Goal: Task Accomplishment & Management: Manage account settings

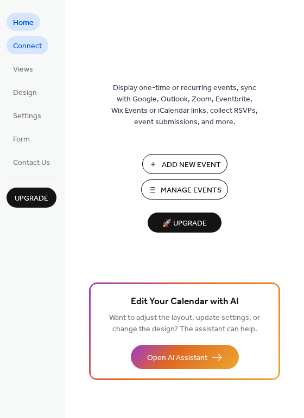
click at [32, 47] on span "Connect" at bounding box center [27, 46] width 29 height 11
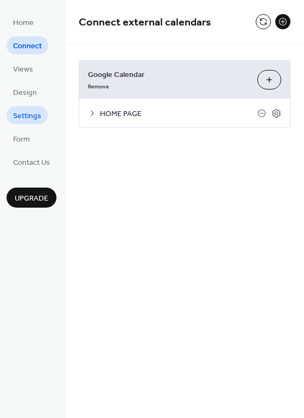
click at [33, 118] on span "Settings" at bounding box center [27, 116] width 28 height 11
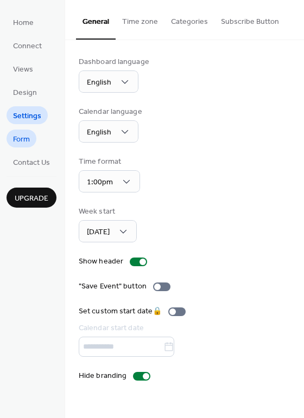
click at [24, 144] on span "Form" at bounding box center [21, 139] width 17 height 11
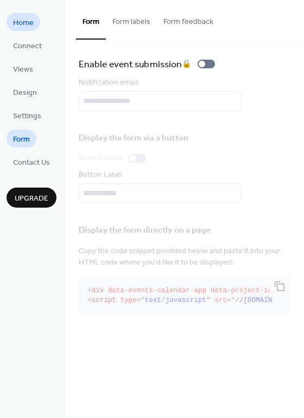
click at [24, 21] on span "Home" at bounding box center [23, 22] width 21 height 11
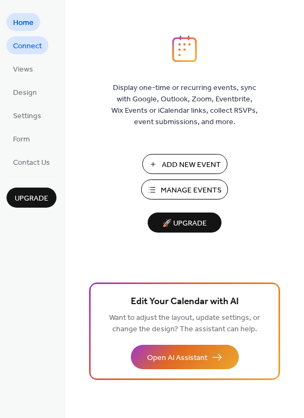
click at [24, 46] on span "Connect" at bounding box center [27, 46] width 29 height 11
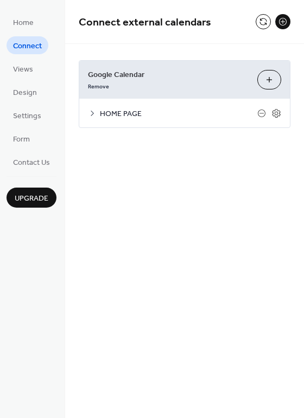
click at [269, 82] on button "Choose Calendars" at bounding box center [269, 80] width 24 height 20
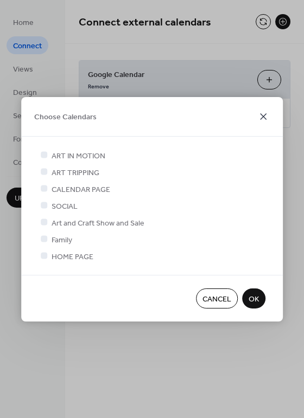
click at [261, 114] on icon at bounding box center [263, 116] width 7 height 7
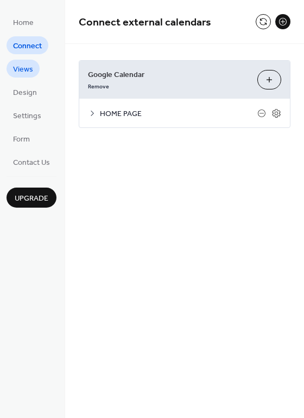
click at [30, 68] on span "Views" at bounding box center [23, 69] width 20 height 11
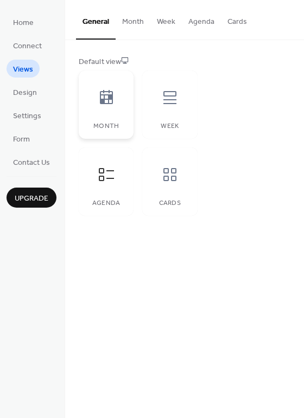
click at [103, 105] on icon at bounding box center [106, 97] width 17 height 17
click at [30, 142] on link "Form" at bounding box center [22, 139] width 30 height 18
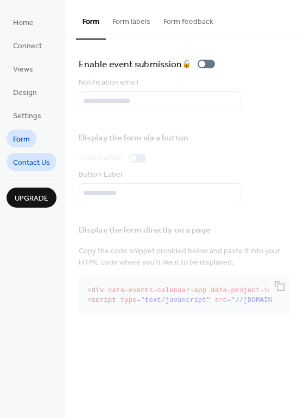
click at [31, 158] on span "Contact Us" at bounding box center [31, 162] width 37 height 11
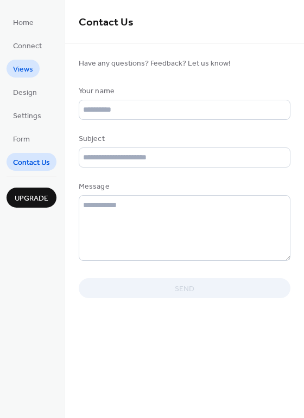
click at [24, 68] on span "Views" at bounding box center [23, 69] width 20 height 11
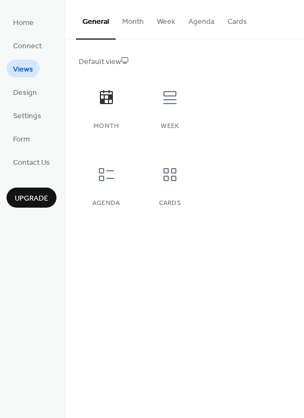
click at [235, 21] on button "Cards" at bounding box center [237, 19] width 33 height 39
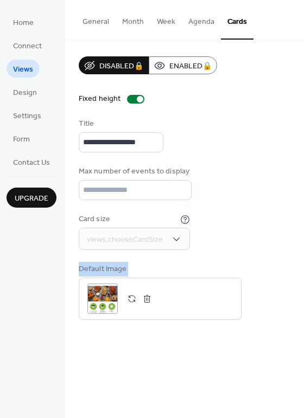
drag, startPoint x: 301, startPoint y: 226, endPoint x: 302, endPoint y: 293, distance: 67.3
click at [302, 293] on div "**********" at bounding box center [184, 188] width 239 height 296
click at [265, 264] on div "Default Image ;" at bounding box center [185, 292] width 212 height 56
click at [201, 20] on button "Agenda" at bounding box center [201, 19] width 39 height 39
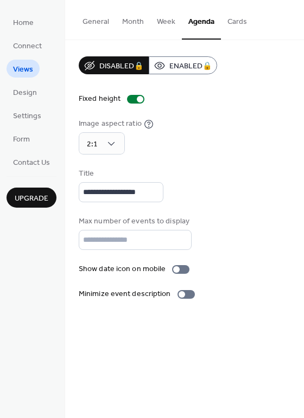
click at [161, 21] on button "Week" at bounding box center [165, 19] width 31 height 39
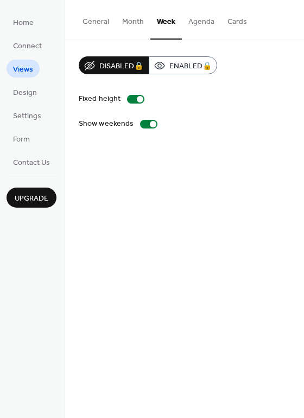
click at [127, 20] on button "Month" at bounding box center [133, 19] width 35 height 39
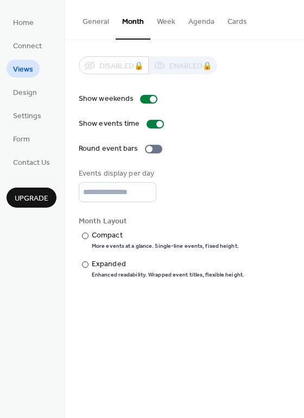
click at [95, 21] on button "General" at bounding box center [96, 19] width 40 height 39
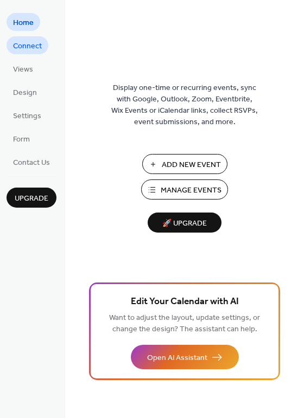
click at [37, 46] on span "Connect" at bounding box center [27, 46] width 29 height 11
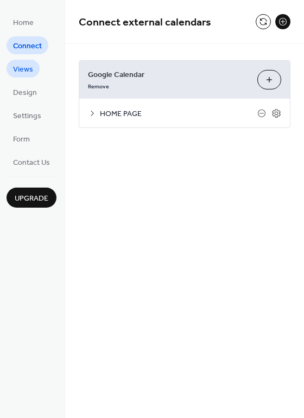
click at [27, 68] on span "Views" at bounding box center [23, 69] width 20 height 11
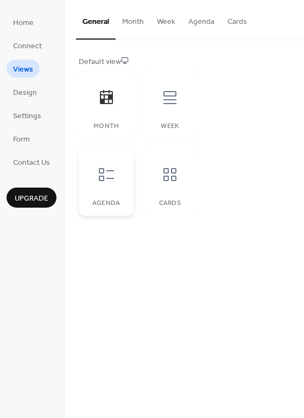
click at [106, 179] on icon at bounding box center [106, 174] width 17 height 17
click at [25, 93] on span "Design" at bounding box center [25, 92] width 24 height 11
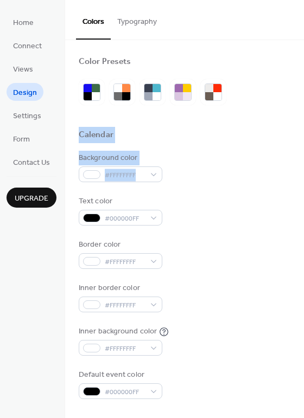
drag, startPoint x: 300, startPoint y: 81, endPoint x: 302, endPoint y: 166, distance: 85.2
click at [302, 165] on div "Color Presets Calendar Background color #FFFFFFFF Text color #000000FF Border c…" at bounding box center [184, 229] width 239 height 378
